Goal: Obtain resource: Obtain resource

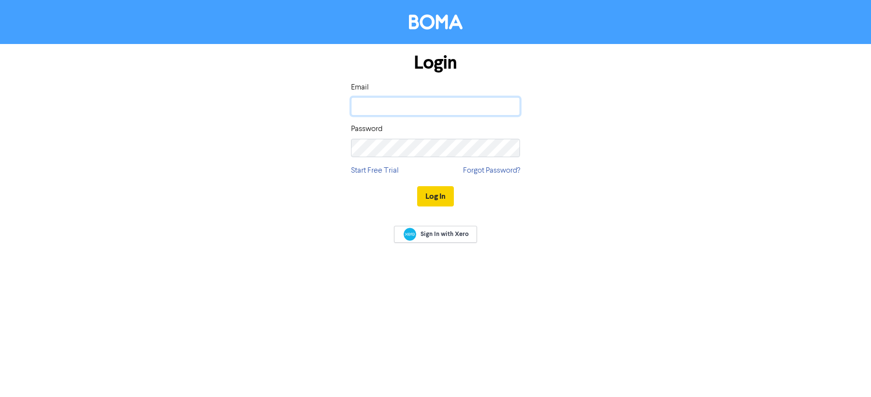
type input "[PERSON_NAME][EMAIL_ADDRESS][DOMAIN_NAME]"
click at [438, 196] on button "Log In" at bounding box center [435, 196] width 37 height 20
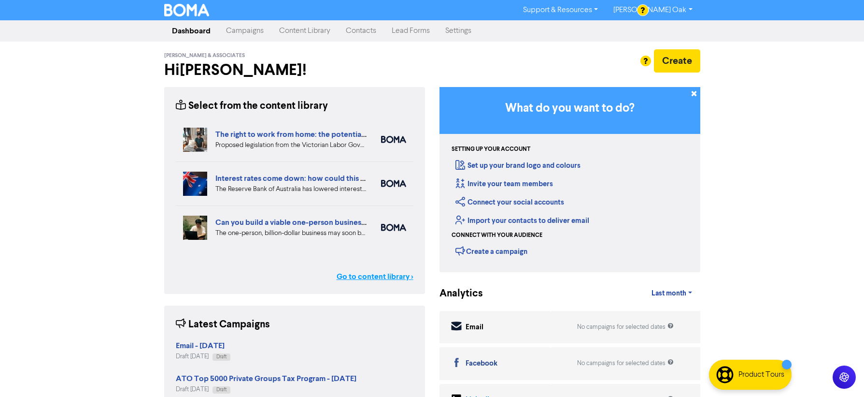
click at [388, 274] on link "Go to content library >" at bounding box center [375, 277] width 77 height 12
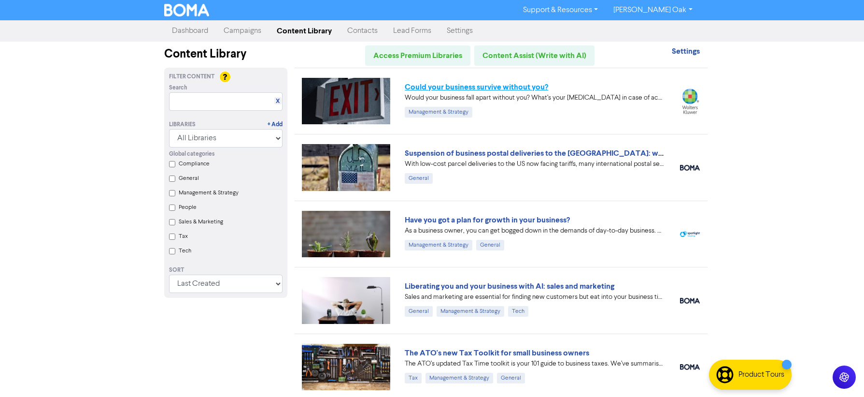
click at [437, 84] on link "Could your business survive without you?" at bounding box center [476, 87] width 143 height 10
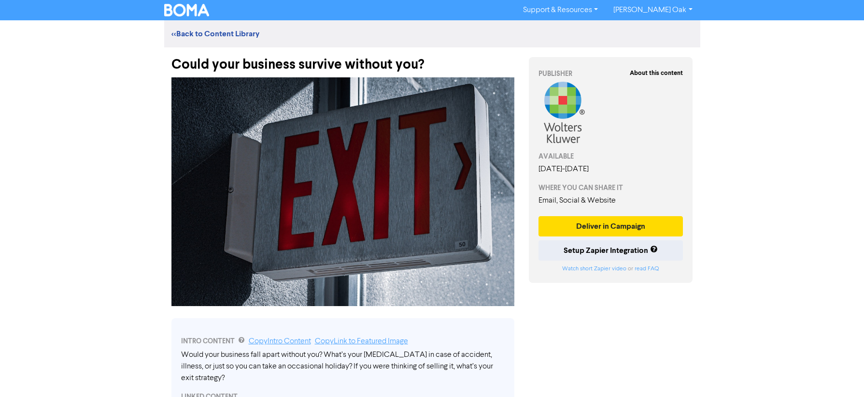
click at [452, 70] on div "Could your business survive without you?" at bounding box center [342, 59] width 343 height 25
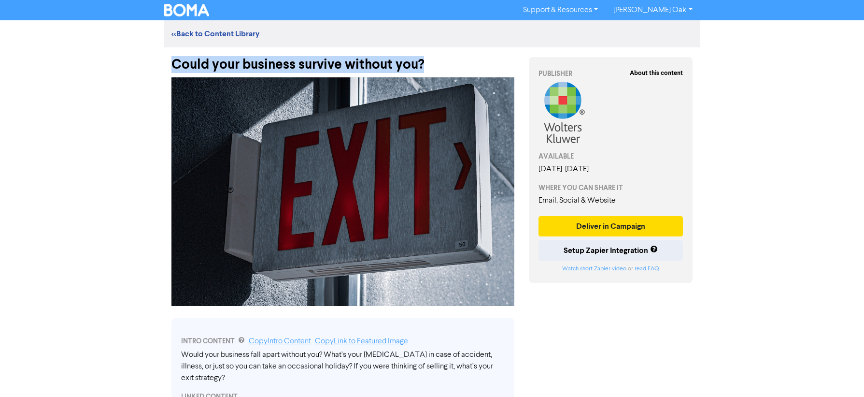
drag, startPoint x: 431, startPoint y: 67, endPoint x: 138, endPoint y: 67, distance: 292.7
click at [138, 67] on div "Support & Resources Video Tutorials FAQ & Guides Marketing Education [PERSON_NA…" at bounding box center [432, 198] width 864 height 397
copy div "Could your business survive without you?"
click at [336, 149] on img at bounding box center [342, 191] width 343 height 228
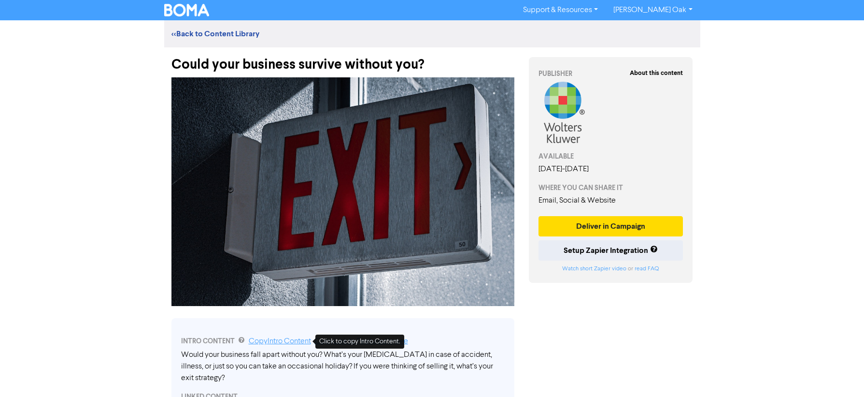
click at [256, 339] on link "Copy Intro Content" at bounding box center [280, 341] width 62 height 8
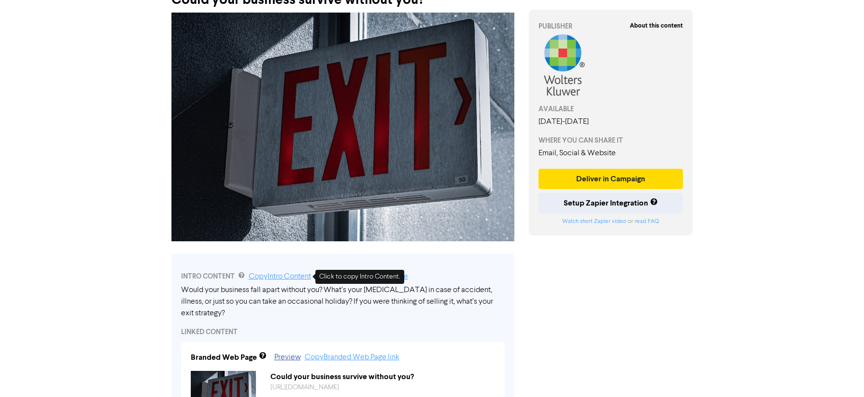
scroll to position [290, 0]
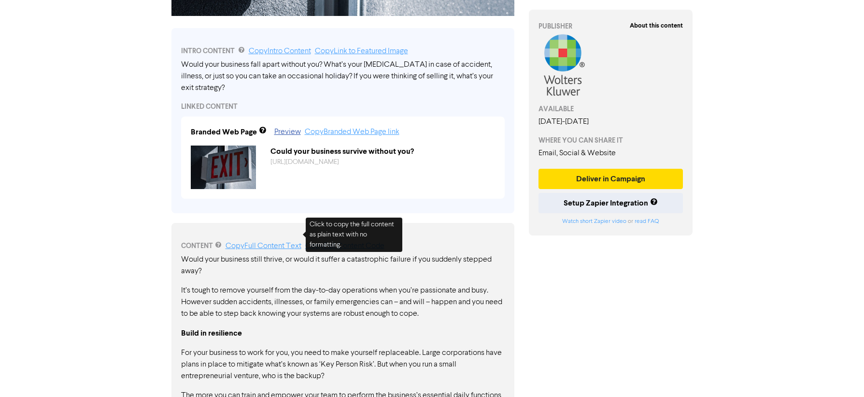
drag, startPoint x: 244, startPoint y: 233, endPoint x: 216, endPoint y: 240, distance: 28.5
click at [244, 242] on link "Copy Full Content Text" at bounding box center [264, 246] width 76 height 8
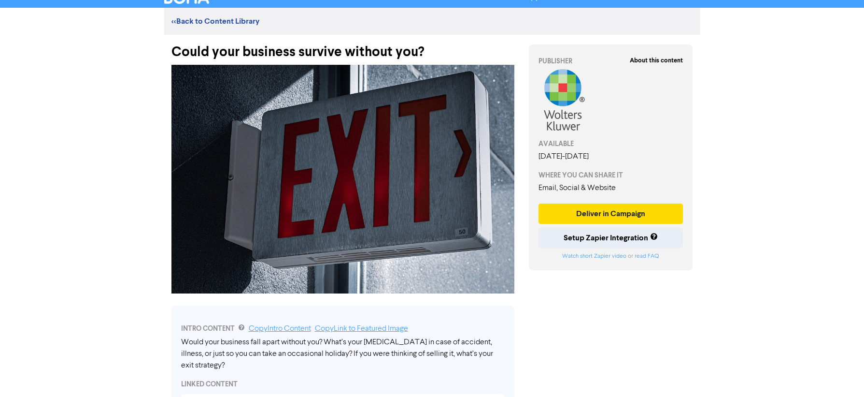
scroll to position [0, 0]
